Goal: Task Accomplishment & Management: Use online tool/utility

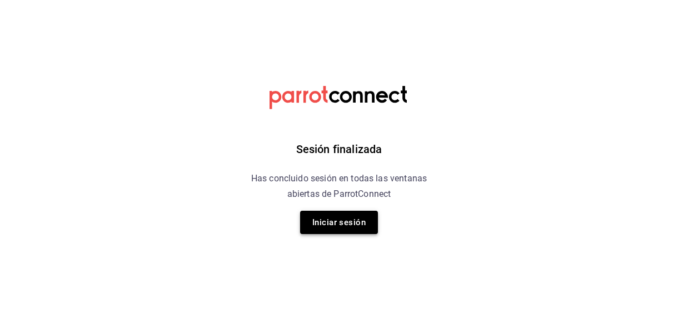
click at [330, 219] on button "Iniciar sesión" at bounding box center [339, 222] width 78 height 23
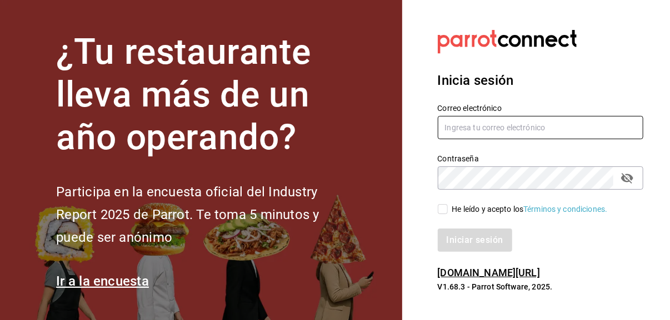
type input "eriick1017@gmail.com"
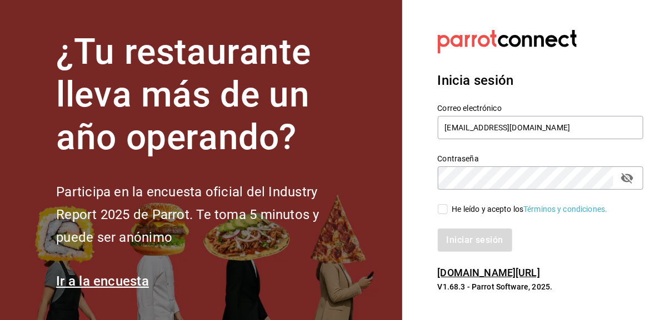
click at [444, 210] on input "He leído y acepto los Términos y condiciones." at bounding box center [443, 209] width 10 height 10
checkbox input "true"
click at [477, 243] on button "Iniciar sesión" at bounding box center [476, 240] width 76 height 23
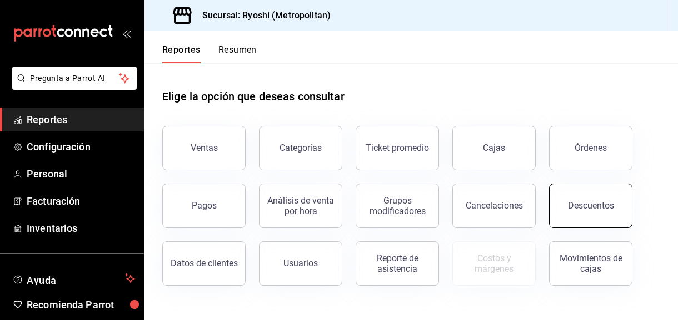
click at [587, 212] on button "Descuentos" at bounding box center [590, 206] width 83 height 44
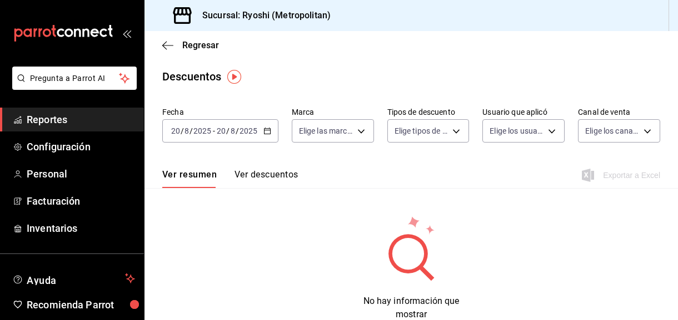
click at [266, 132] on icon "button" at bounding box center [267, 131] width 8 height 8
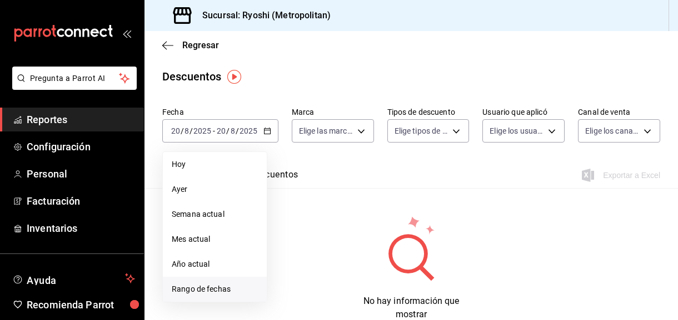
click at [222, 285] on span "Rango de fechas" at bounding box center [215, 290] width 86 height 12
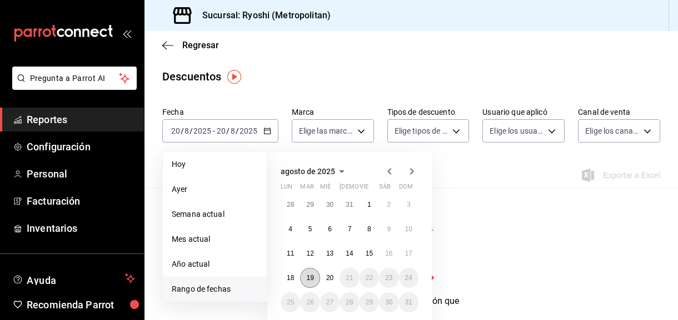
click at [312, 278] on abbr "19" at bounding box center [309, 278] width 7 height 8
click at [328, 280] on abbr "20" at bounding box center [329, 278] width 7 height 8
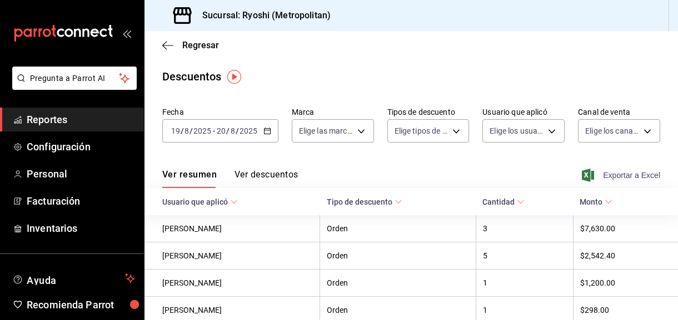
click at [607, 173] on span "Exportar a Excel" at bounding box center [622, 175] width 76 height 13
